Goal: Information Seeking & Learning: Learn about a topic

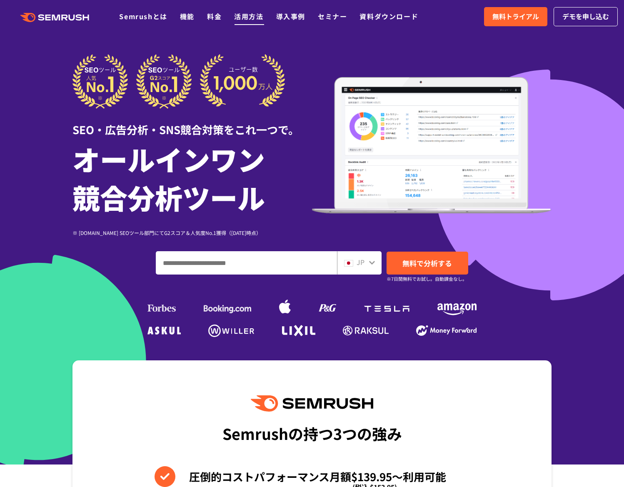
click at [257, 18] on link "活用方法" at bounding box center [248, 16] width 29 height 10
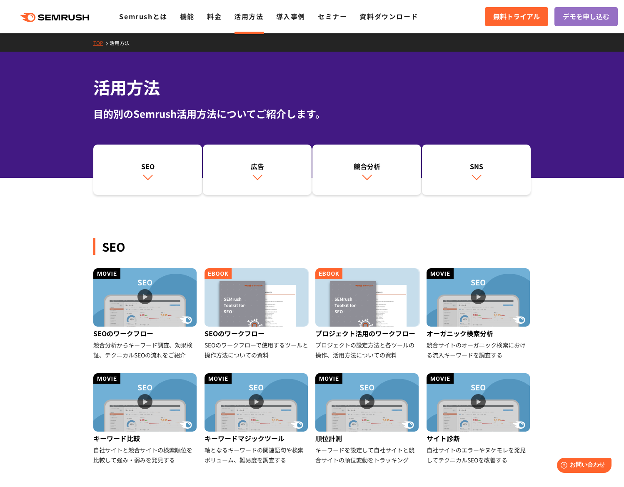
click at [282, 220] on div "SEO SEOのワークフロー 競合分析からキーワード調査、効果検証、テクニカルSEOの流れをご紹介 SEOのワークフロー SEOのワークフローで使用するツール…" at bounding box center [311, 340] width 437 height 297
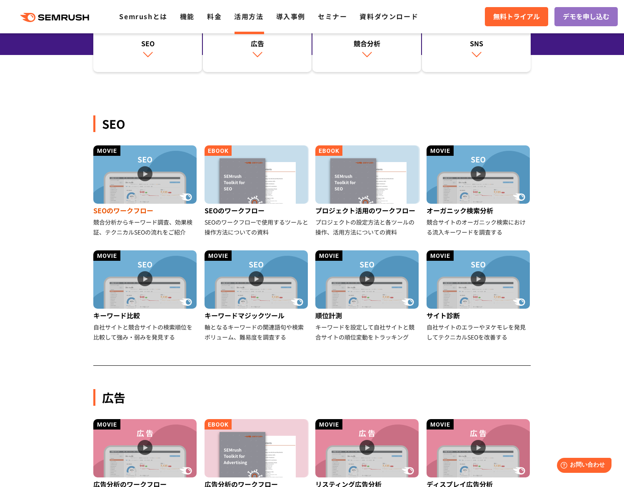
scroll to position [125, 0]
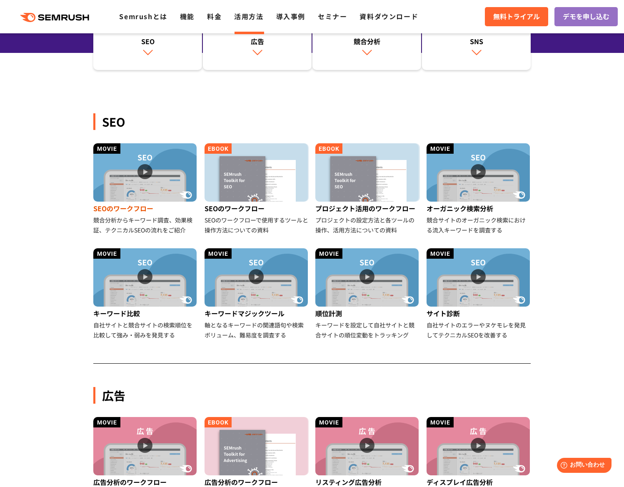
click at [161, 229] on div "競合分析からキーワード調査、効果検証、テクニカルSEOの流れをご紹介" at bounding box center [145, 225] width 105 height 20
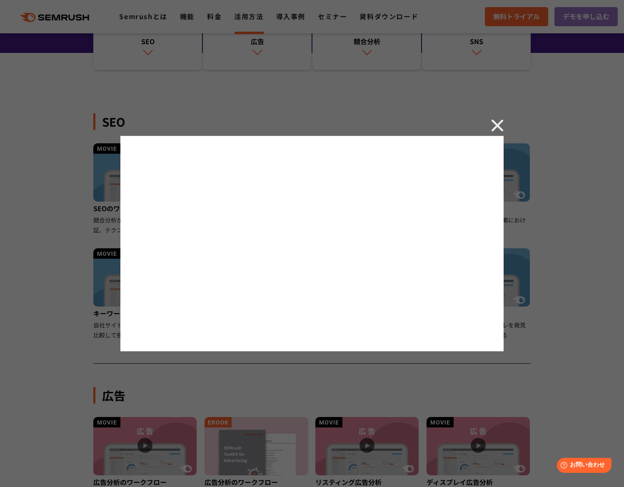
click at [499, 130] on img at bounding box center [497, 125] width 12 height 12
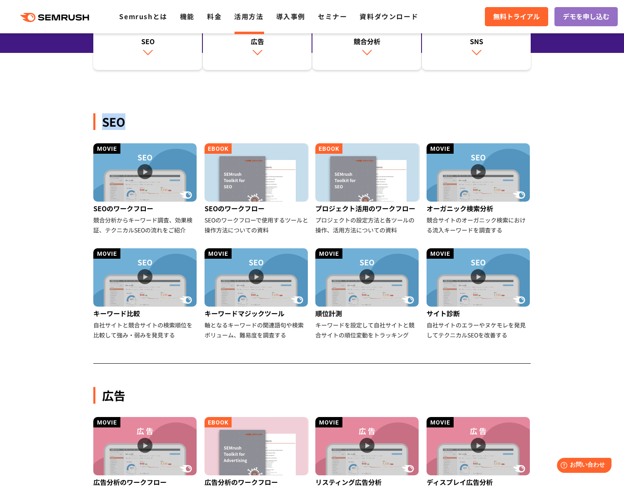
drag, startPoint x: 100, startPoint y: 123, endPoint x: 130, endPoint y: 122, distance: 29.6
click at [130, 122] on div "SEO" at bounding box center [311, 121] width 437 height 17
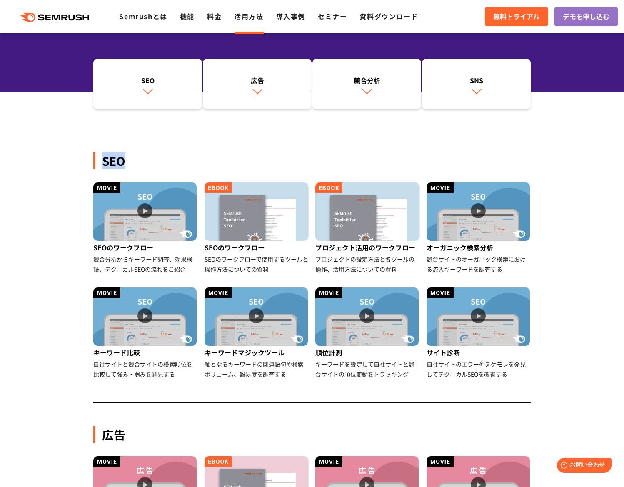
scroll to position [83, 0]
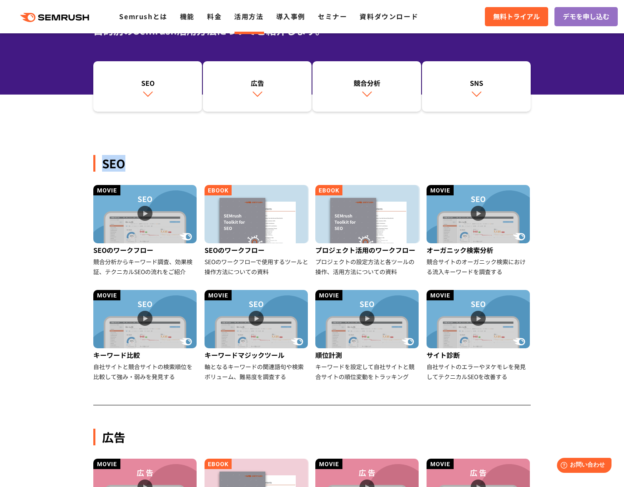
drag, startPoint x: 100, startPoint y: 161, endPoint x: 138, endPoint y: 168, distance: 38.9
click at [138, 168] on div "SEO" at bounding box center [311, 163] width 437 height 17
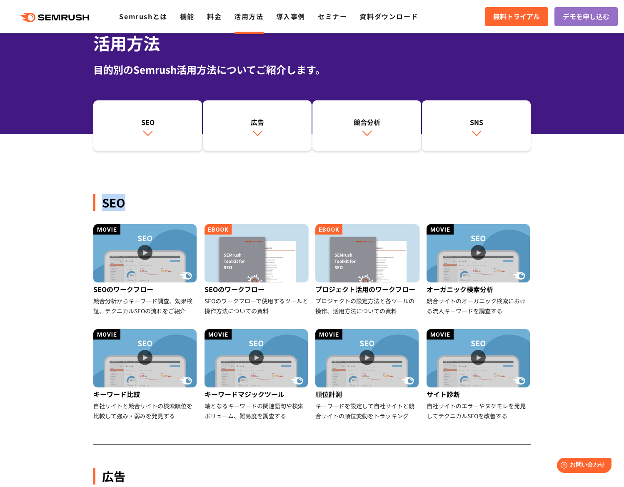
scroll to position [42, 0]
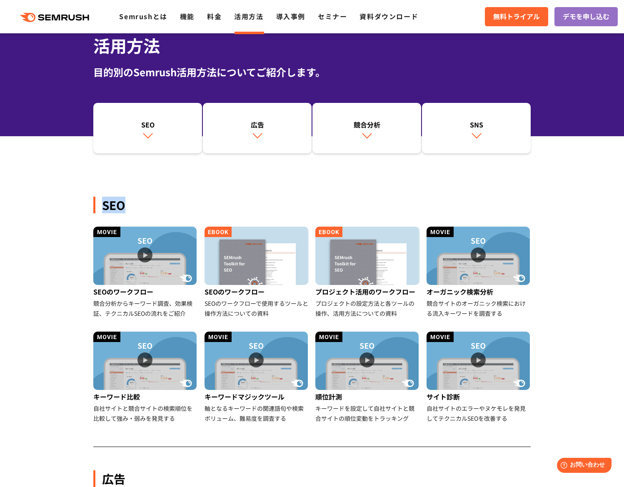
drag, startPoint x: 91, startPoint y: 202, endPoint x: 129, endPoint y: 207, distance: 38.1
click at [129, 207] on div "SEO" at bounding box center [311, 205] width 437 height 17
drag, startPoint x: 94, startPoint y: 207, endPoint x: 126, endPoint y: 208, distance: 32.1
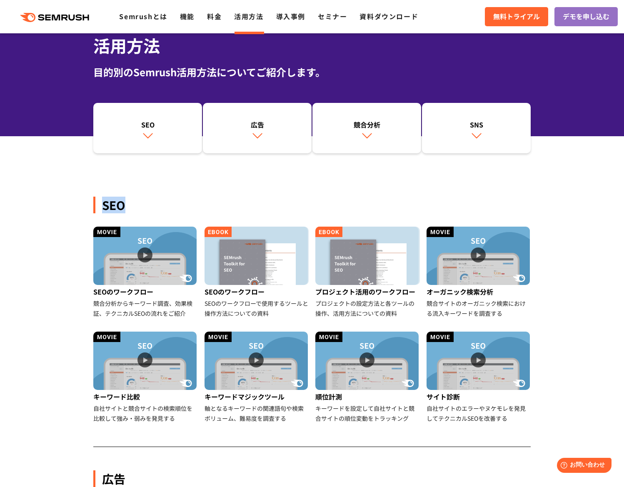
click at [126, 208] on div "SEO" at bounding box center [311, 205] width 437 height 17
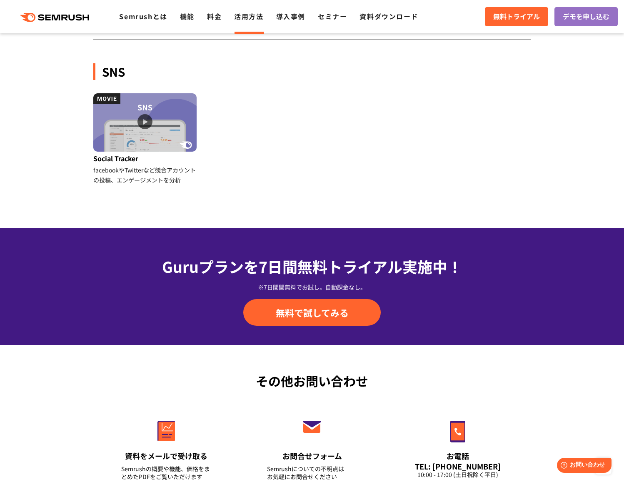
scroll to position [958, 0]
